Goal: Go to known website: Go to known website

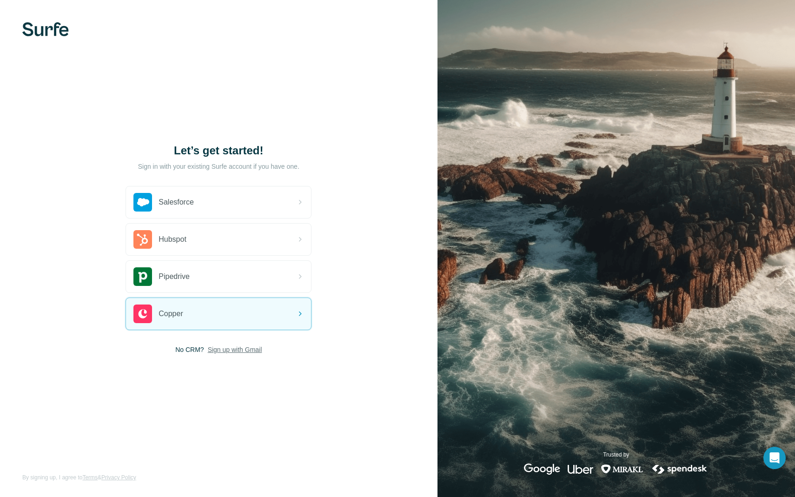
click at [246, 348] on span "Sign up with Gmail" at bounding box center [235, 349] width 54 height 9
